Goal: Task Accomplishment & Management: Manage account settings

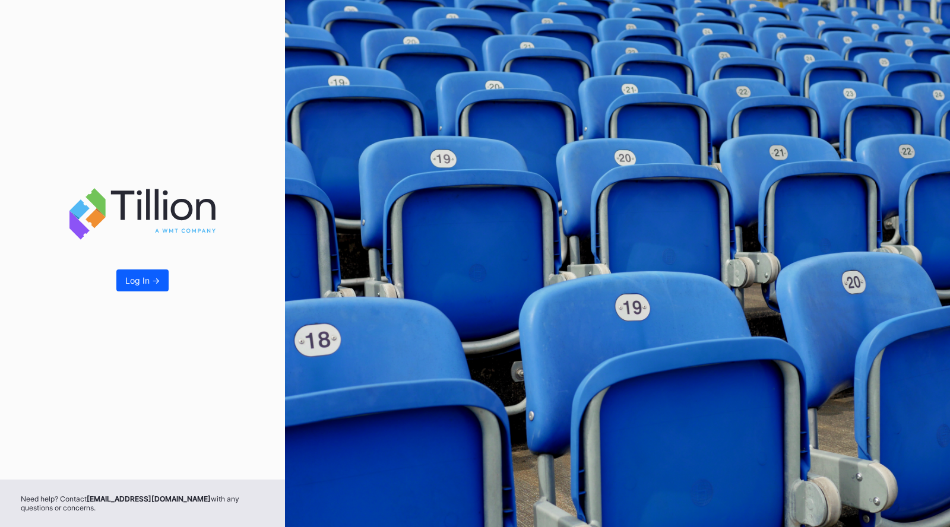
click at [143, 282] on div "Log In ->" at bounding box center [142, 280] width 34 height 10
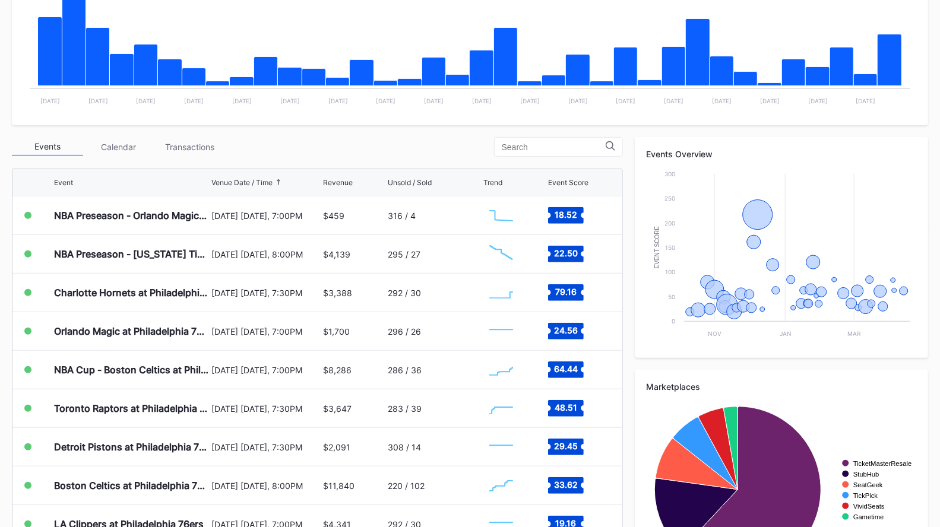
scroll to position [297, 0]
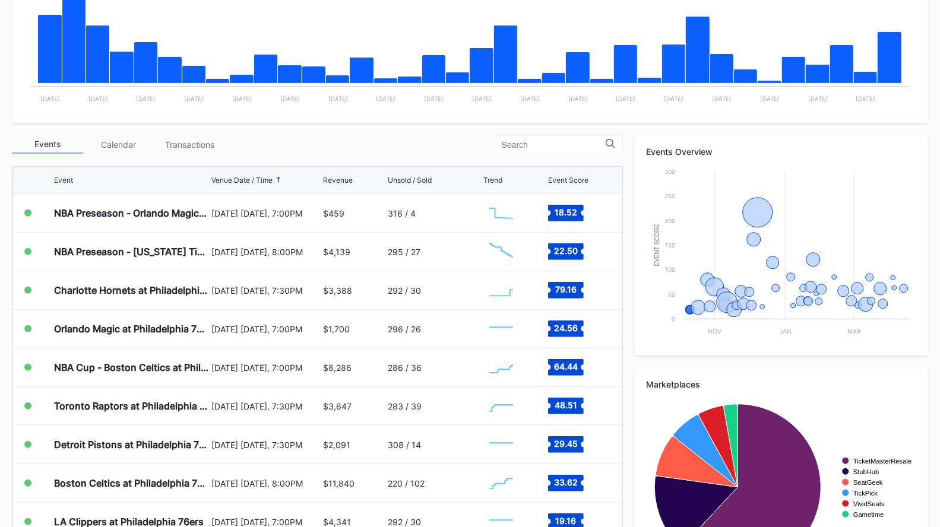
click at [190, 141] on div "Transactions" at bounding box center [189, 144] width 71 height 18
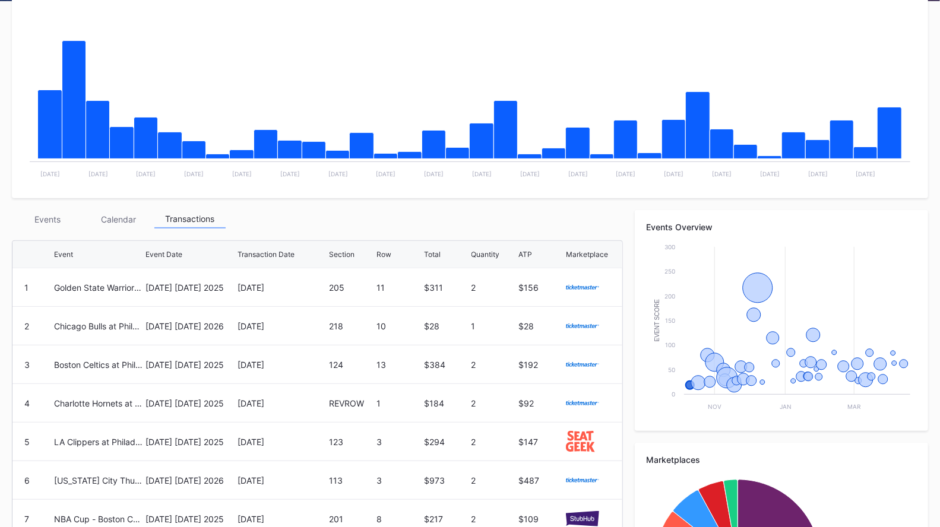
scroll to position [221, 0]
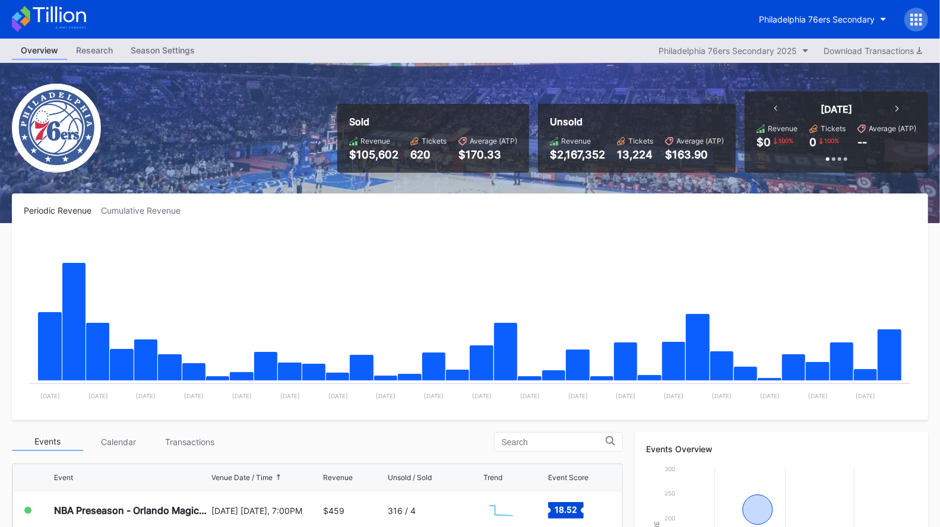
click at [188, 445] on div "Transactions" at bounding box center [189, 442] width 71 height 18
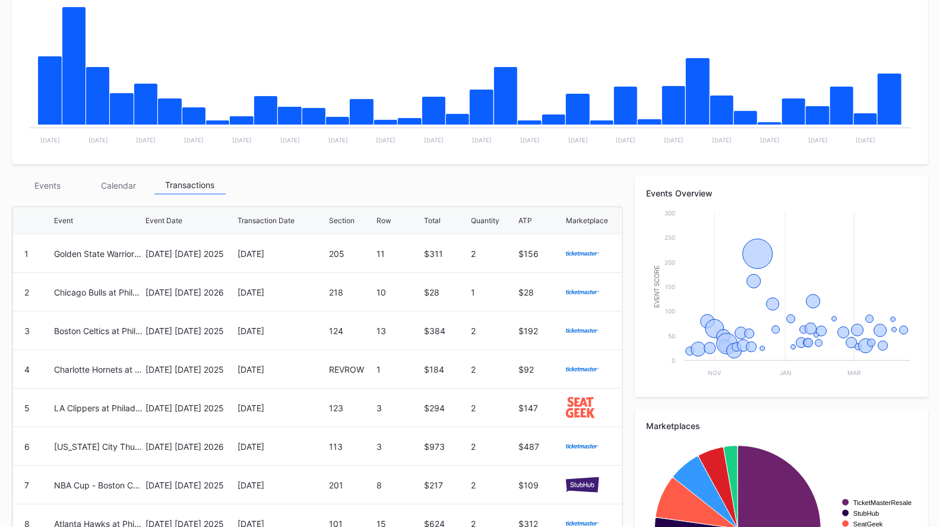
scroll to position [257, 0]
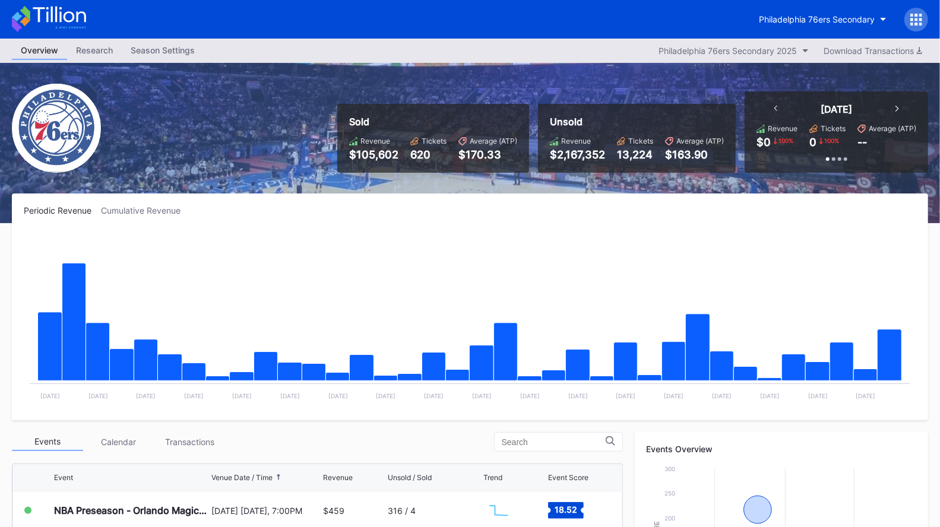
click at [815, 12] on button "Philadelphia 76ers Secondary" at bounding box center [822, 19] width 145 height 22
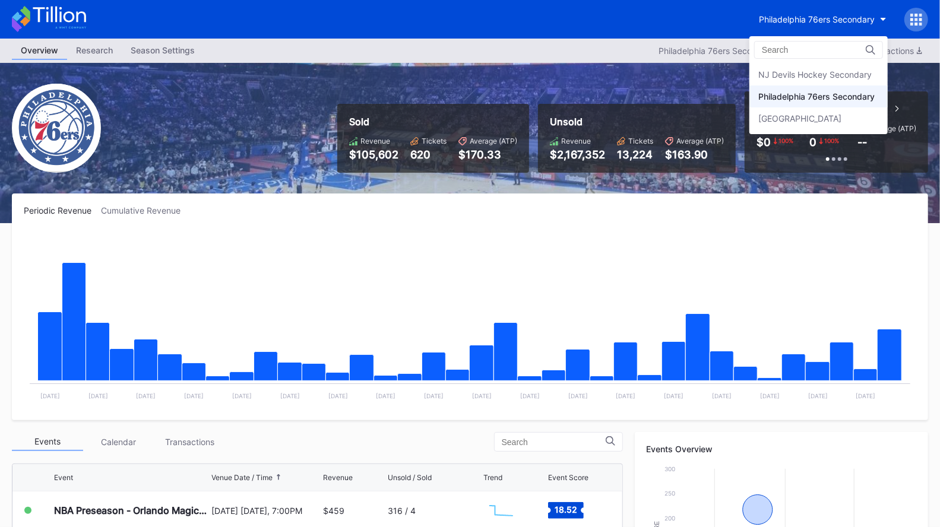
click at [815, 77] on div "NJ Devils Hockey Secondary" at bounding box center [814, 74] width 113 height 10
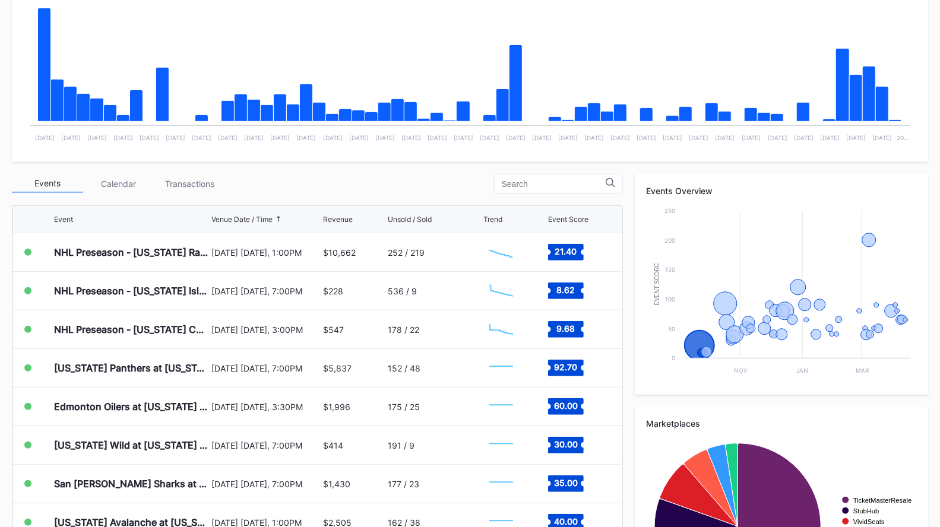
scroll to position [259, 0]
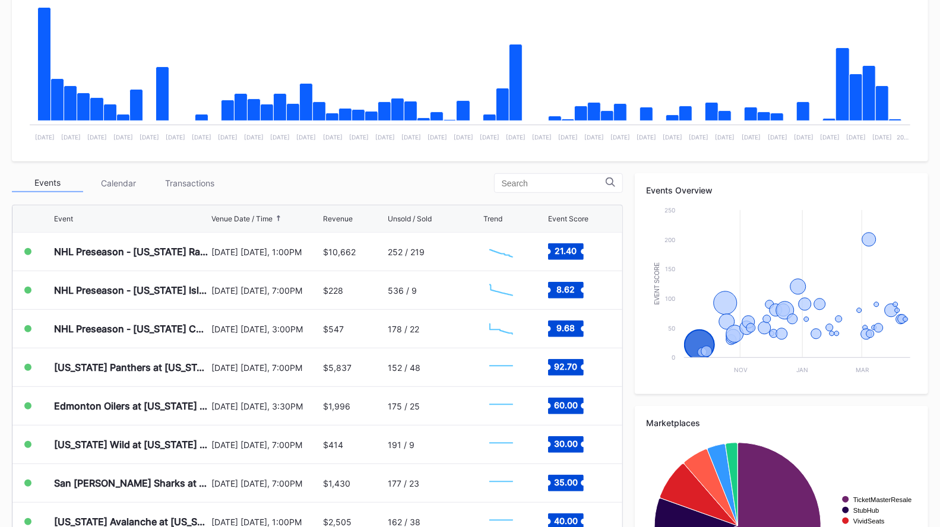
click at [204, 191] on div "Transactions" at bounding box center [189, 183] width 71 height 18
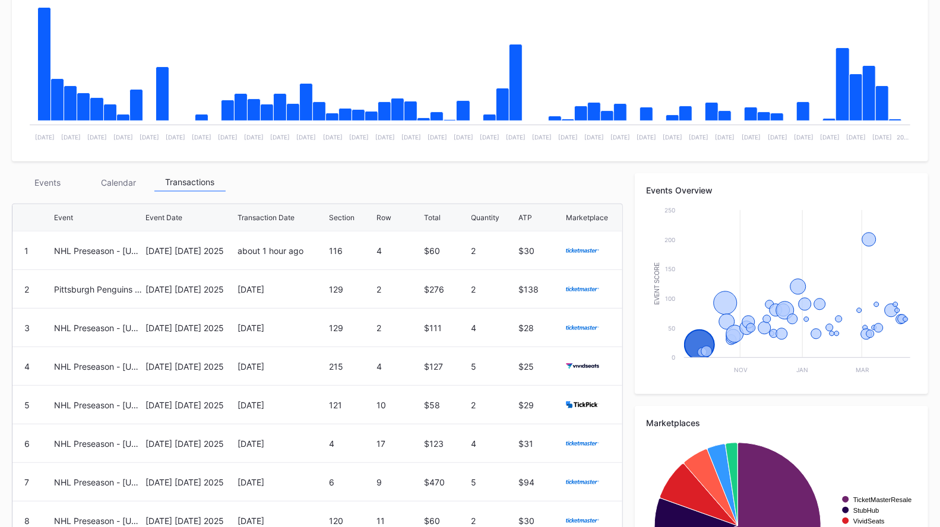
click at [107, 263] on div "NHL Preseason - [US_STATE] Rangers at [US_STATE] Devils" at bounding box center [98, 251] width 88 height 38
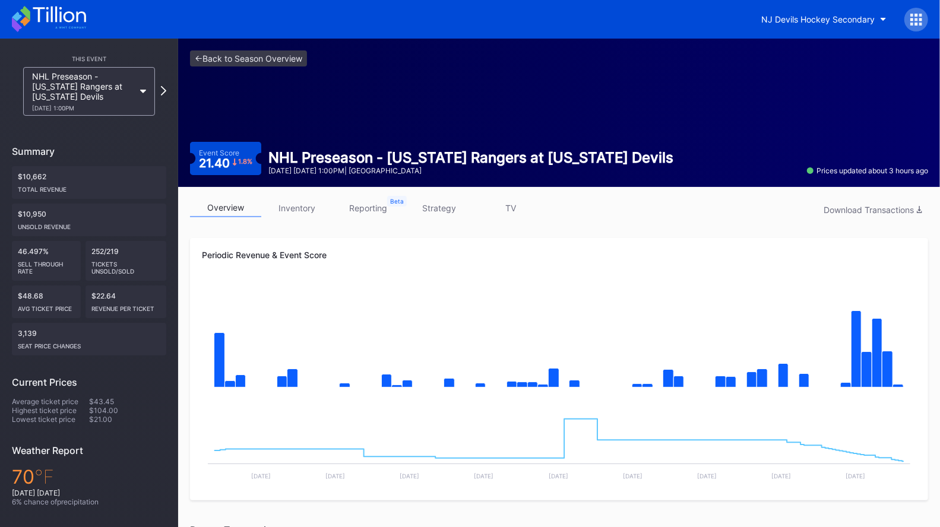
click at [307, 209] on link "inventory" at bounding box center [296, 208] width 71 height 18
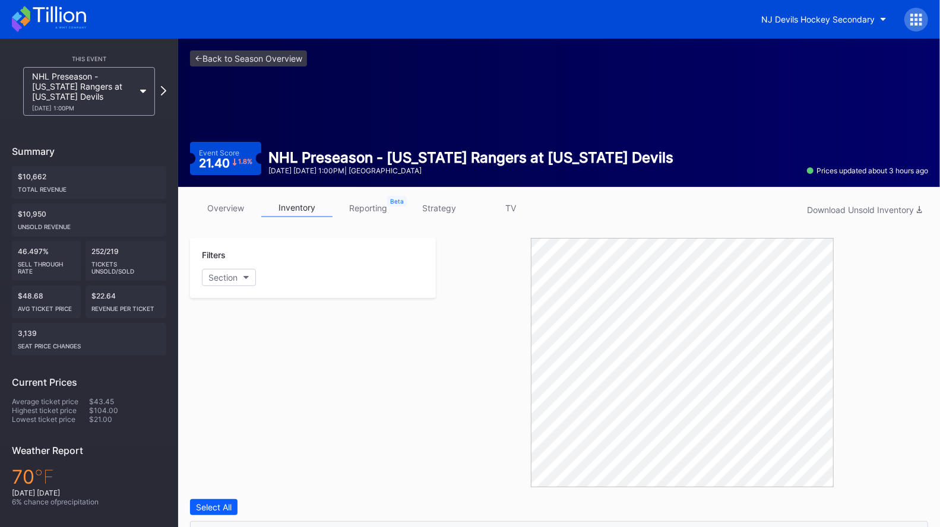
scroll to position [332, 0]
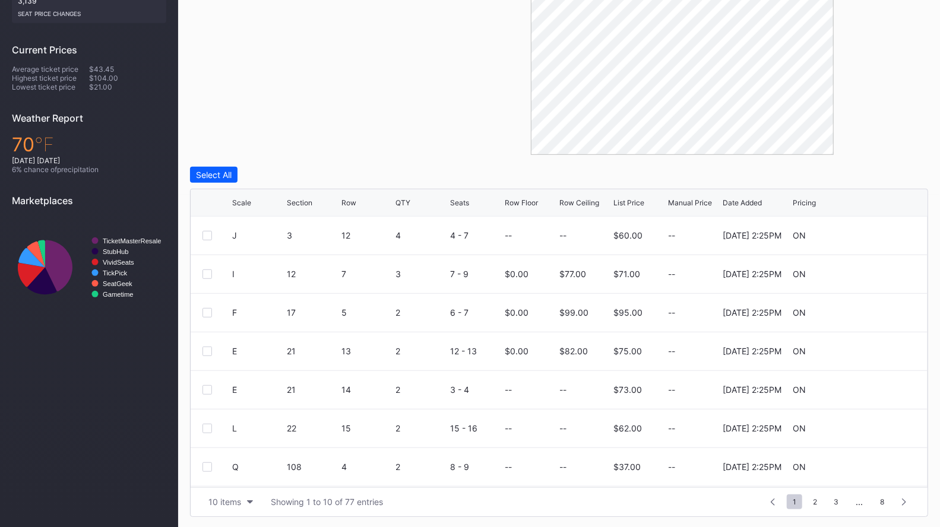
click at [218, 503] on div "10 items" at bounding box center [224, 502] width 33 height 10
click at [220, 476] on div "200 items" at bounding box center [230, 471] width 56 height 22
click at [309, 212] on div "Scale Section Row QTY Seats Row Floor Row Ceiling List Price Manual Price Date …" at bounding box center [559, 202] width 737 height 27
click at [300, 205] on div "Section" at bounding box center [300, 202] width 26 height 9
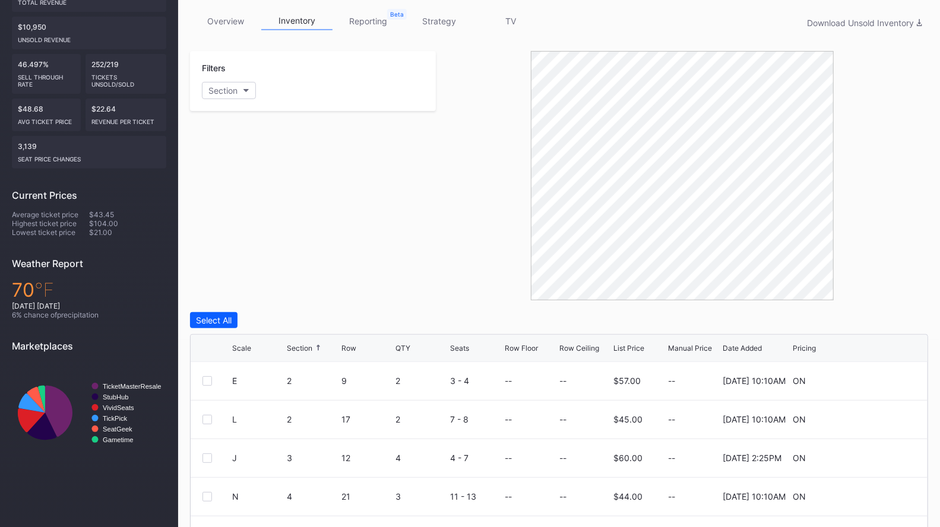
scroll to position [0, 0]
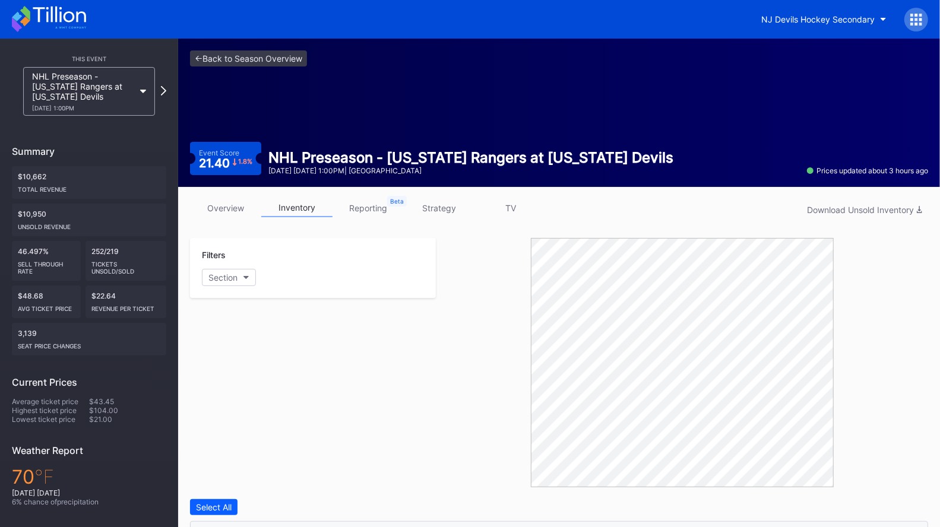
click at [310, 167] on div "[DATE] [DATE] 1:00PM | [GEOGRAPHIC_DATA]" at bounding box center [470, 170] width 405 height 9
click at [73, 30] on icon at bounding box center [49, 19] width 74 height 26
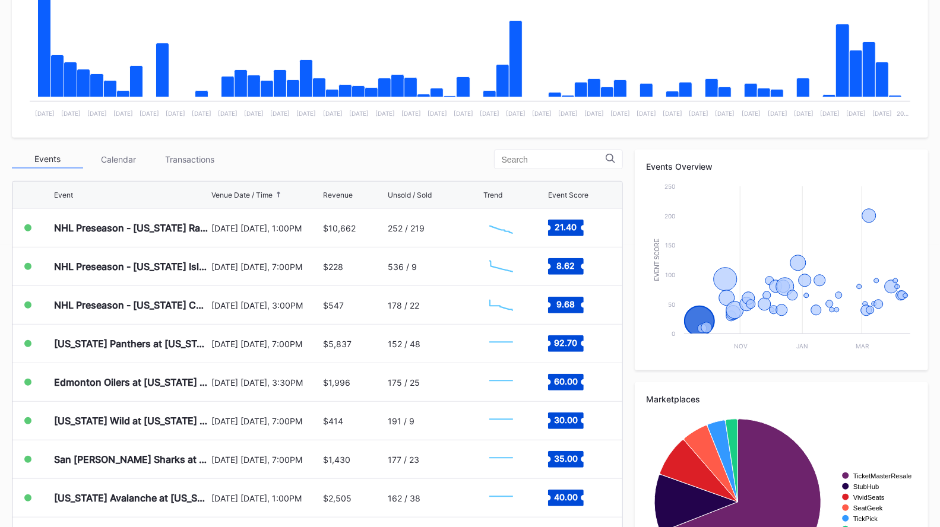
scroll to position [283, 0]
click at [203, 229] on div "NHL Preseason - [US_STATE] Rangers at [US_STATE] Devils" at bounding box center [131, 227] width 154 height 12
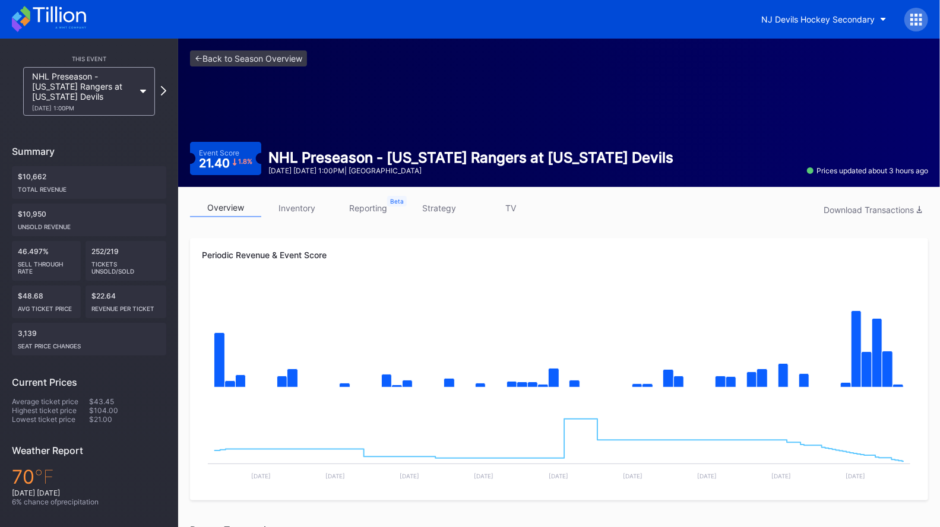
click at [297, 199] on link "inventory" at bounding box center [296, 208] width 71 height 18
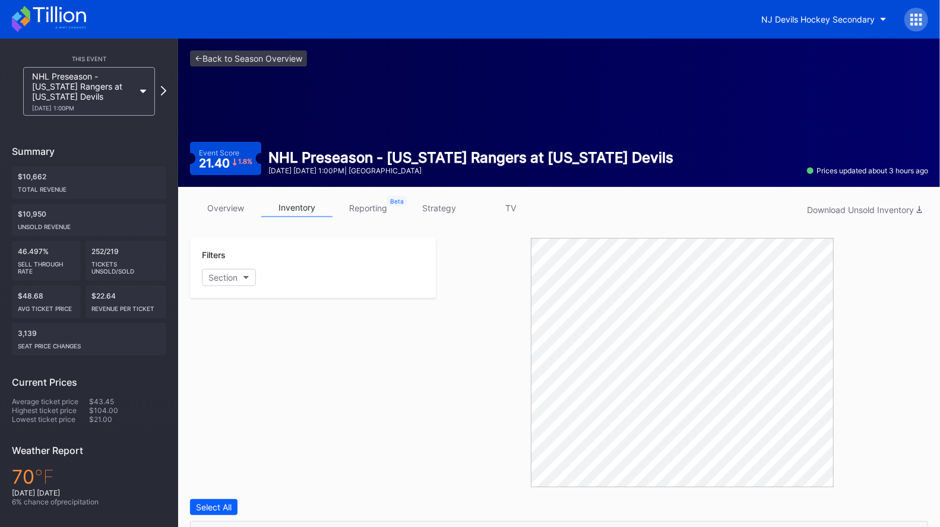
scroll to position [332, 0]
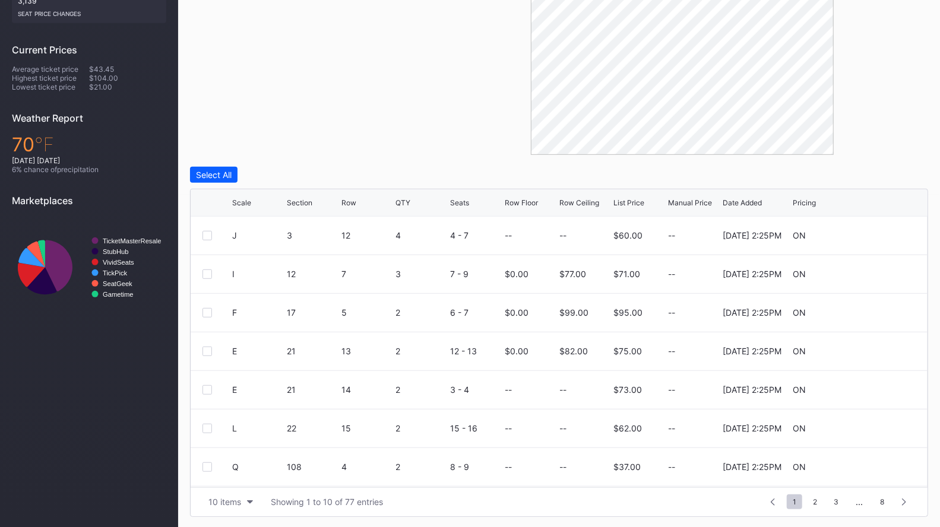
click at [297, 199] on div "Section" at bounding box center [300, 202] width 26 height 9
click at [238, 499] on div "10 items" at bounding box center [224, 502] width 33 height 10
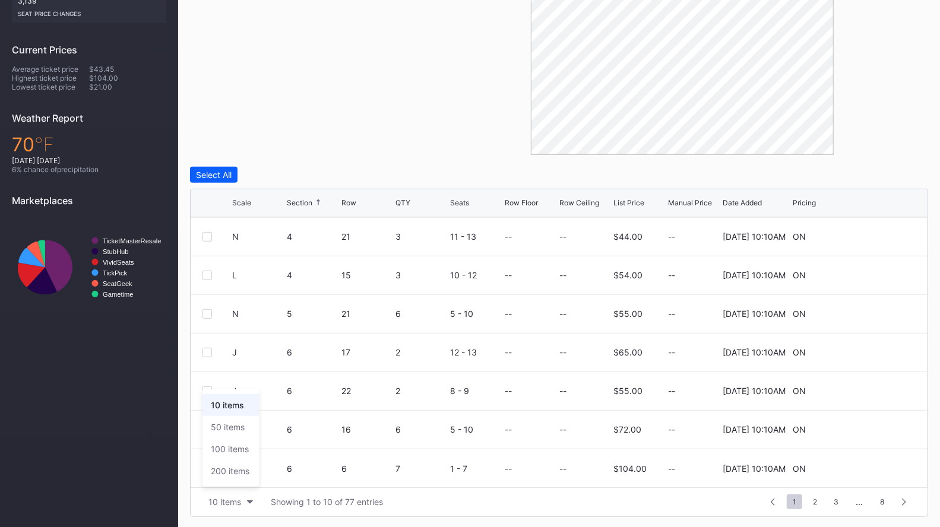
click at [235, 480] on div "200 items" at bounding box center [230, 471] width 56 height 22
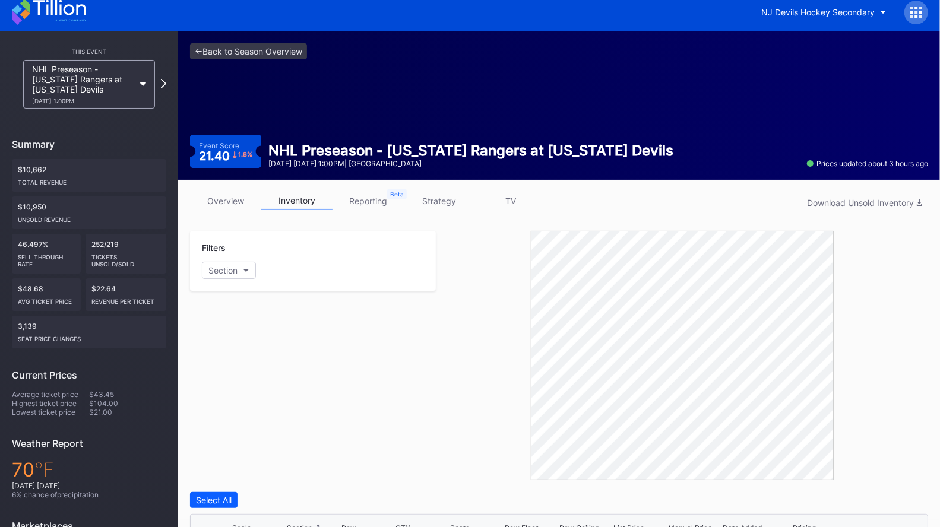
scroll to position [0, 0]
